Goal: Information Seeking & Learning: Compare options

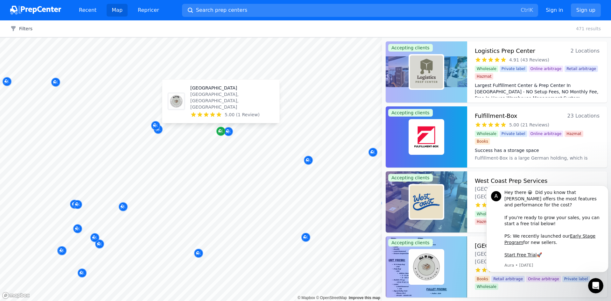
click at [221, 134] on icon "Map marker" at bounding box center [220, 131] width 5 height 6
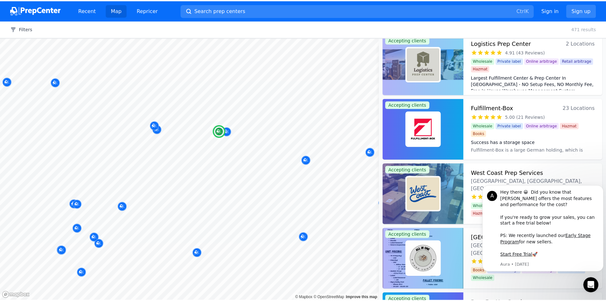
scroll to position [64, 0]
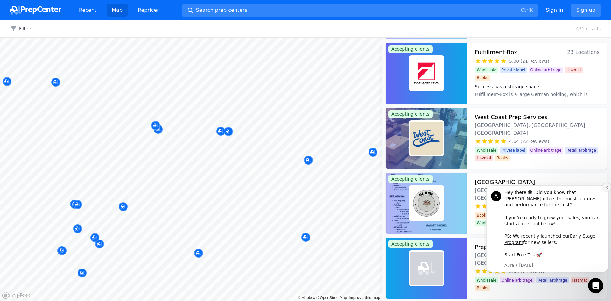
click at [606, 189] on icon "Dismiss notification" at bounding box center [607, 188] width 4 height 4
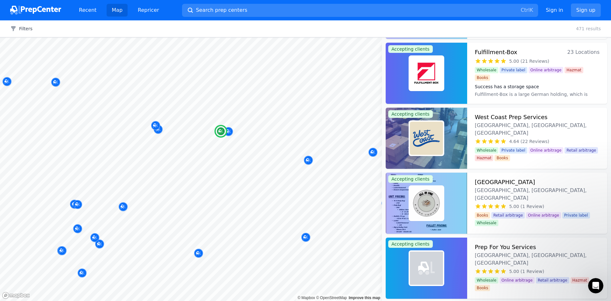
click at [445, 194] on div at bounding box center [426, 203] width 81 height 61
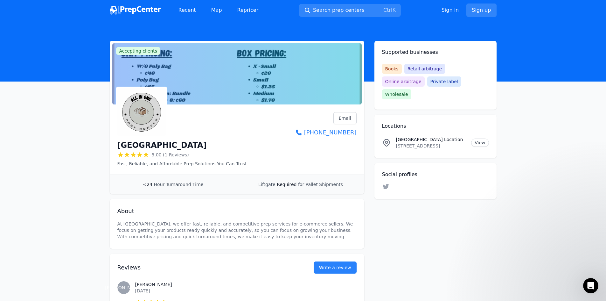
click at [222, 92] on div at bounding box center [182, 112] width 131 height 51
drag, startPoint x: 245, startPoint y: 88, endPoint x: 226, endPoint y: 83, distance: 19.9
click at [235, 86] on div at bounding box center [237, 73] width 250 height 61
click at [224, 83] on div at bounding box center [237, 73] width 250 height 61
drag, startPoint x: 216, startPoint y: 55, endPoint x: 226, endPoint y: 55, distance: 9.9
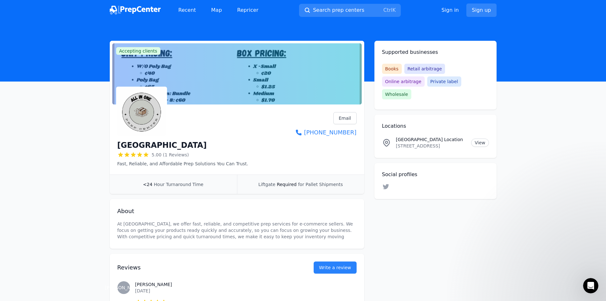
click at [224, 55] on div at bounding box center [237, 73] width 250 height 61
click at [266, 78] on div at bounding box center [237, 73] width 250 height 61
click at [290, 95] on div at bounding box center [237, 73] width 250 height 61
click at [291, 95] on div at bounding box center [237, 73] width 250 height 61
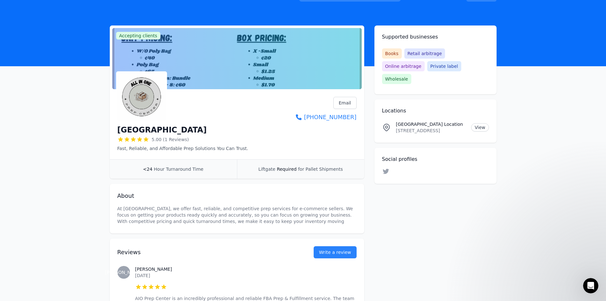
scroll to position [32, 0]
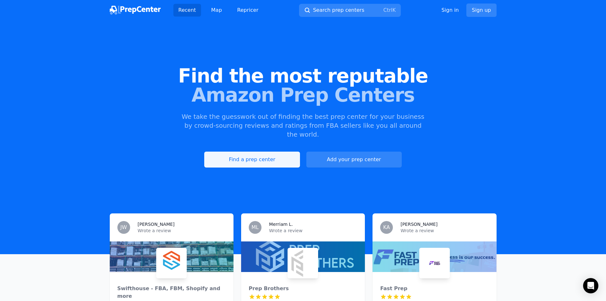
click at [229, 152] on link "Find a prep center" at bounding box center [252, 160] width 96 height 16
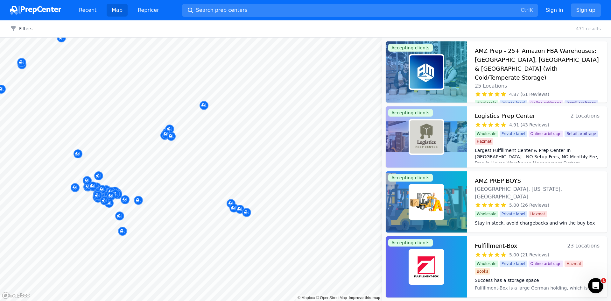
drag, startPoint x: 97, startPoint y: 207, endPoint x: 118, endPoint y: 207, distance: 21.3
click at [118, 207] on div at bounding box center [107, 207] width 122 height 5
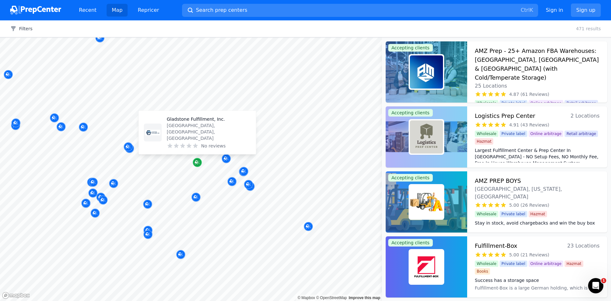
click at [196, 163] on icon "Map marker" at bounding box center [196, 161] width 3 height 3
click at [199, 164] on icon "Map marker" at bounding box center [197, 162] width 5 height 6
click at [198, 163] on icon "Map marker" at bounding box center [196, 161] width 3 height 3
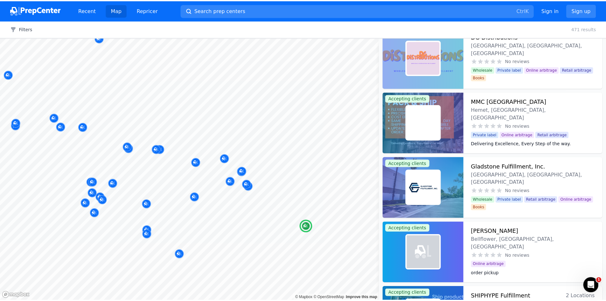
scroll to position [1178, 0]
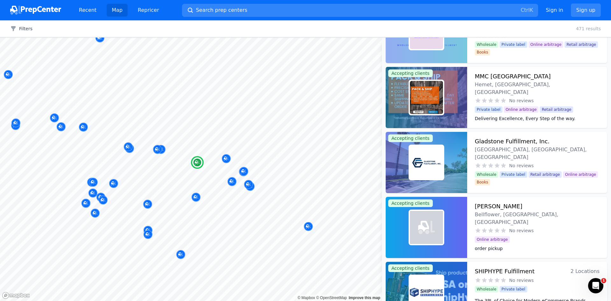
click at [496, 140] on h3 "Gladstone Fulfillment, Inc." at bounding box center [512, 141] width 75 height 9
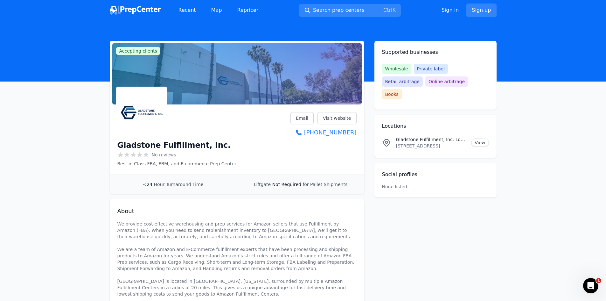
scroll to position [32, 0]
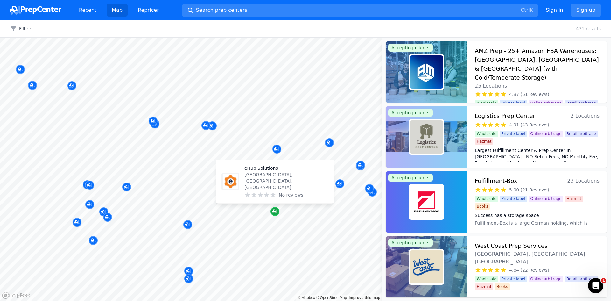
click at [275, 212] on icon "Map marker" at bounding box center [275, 211] width 5 height 6
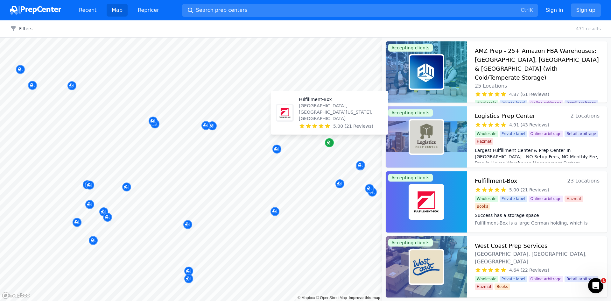
click at [330, 145] on icon "Map marker" at bounding box center [329, 142] width 5 height 6
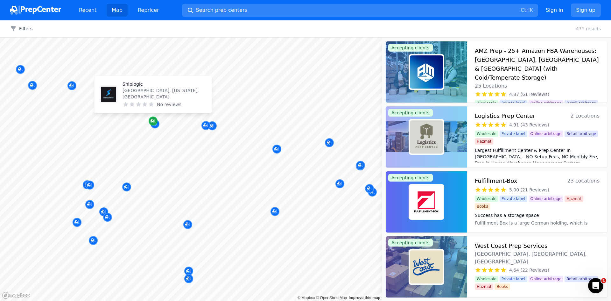
click at [153, 122] on icon "Map marker" at bounding box center [153, 121] width 5 height 4
click at [152, 121] on icon "Map marker" at bounding box center [152, 120] width 3 height 3
click at [148, 87] on p "Shiplogic" at bounding box center [165, 84] width 84 height 6
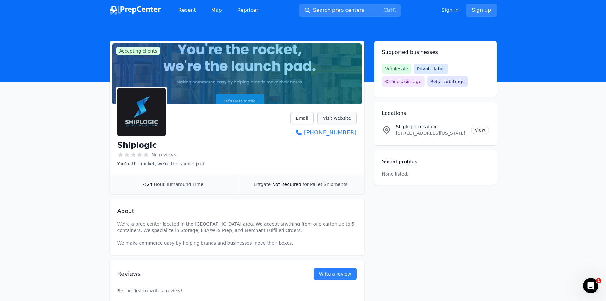
click at [347, 120] on link "Visit website" at bounding box center [337, 118] width 39 height 12
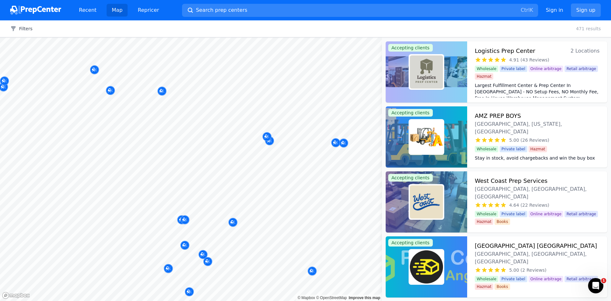
click at [202, 171] on body "Recent Map Repricer Search prep centers Ctrl K Open main menu Sign in Sign up F…" at bounding box center [305, 150] width 611 height 301
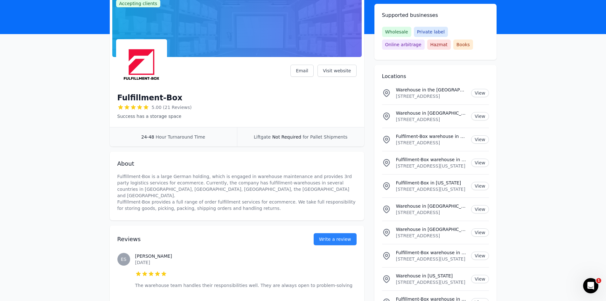
scroll to position [32, 0]
